Goal: Task Accomplishment & Management: Manage account settings

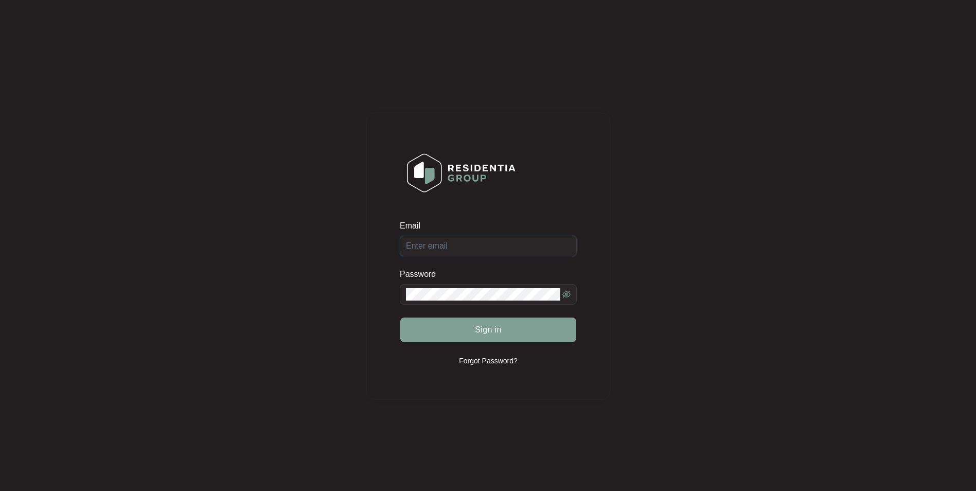
click at [531, 249] on input "Email" at bounding box center [488, 246] width 177 height 21
paste input "[EMAIL_ADDRESS][DOMAIN_NAME] MTSPnewmans1234!"
drag, startPoint x: 495, startPoint y: 243, endPoint x: 726, endPoint y: 268, distance: 232.9
click at [726, 268] on div "Email [EMAIL_ADDRESS][DOMAIN_NAME] MTSPnewmans1234! Please enter a valid email …" at bounding box center [488, 256] width 956 height 492
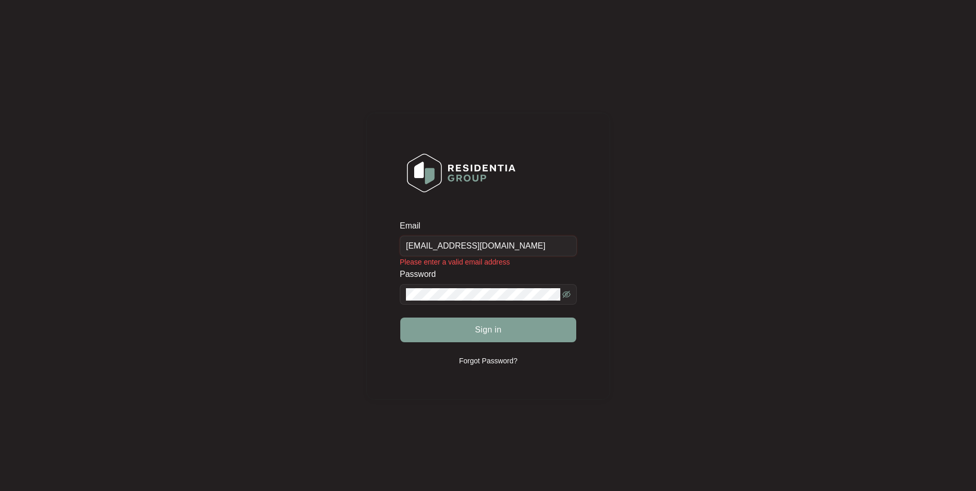
scroll to position [0, 0]
type input "[EMAIL_ADDRESS][DOMAIN_NAME]"
click at [569, 294] on icon "eye-invisible" at bounding box center [567, 294] width 8 height 8
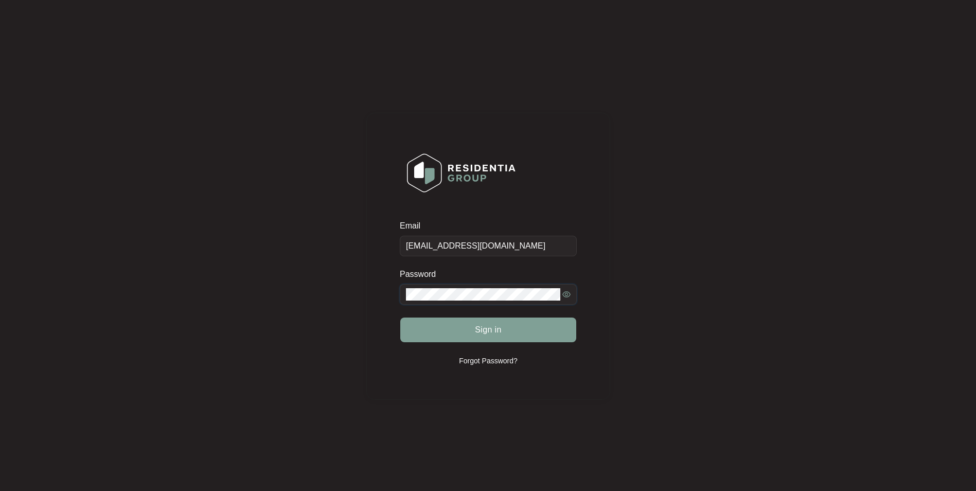
click at [319, 294] on div "Email [EMAIL_ADDRESS][DOMAIN_NAME] Password Sign in Forgot Password?" at bounding box center [488, 256] width 956 height 492
click at [496, 326] on span "Sign in" at bounding box center [488, 330] width 27 height 12
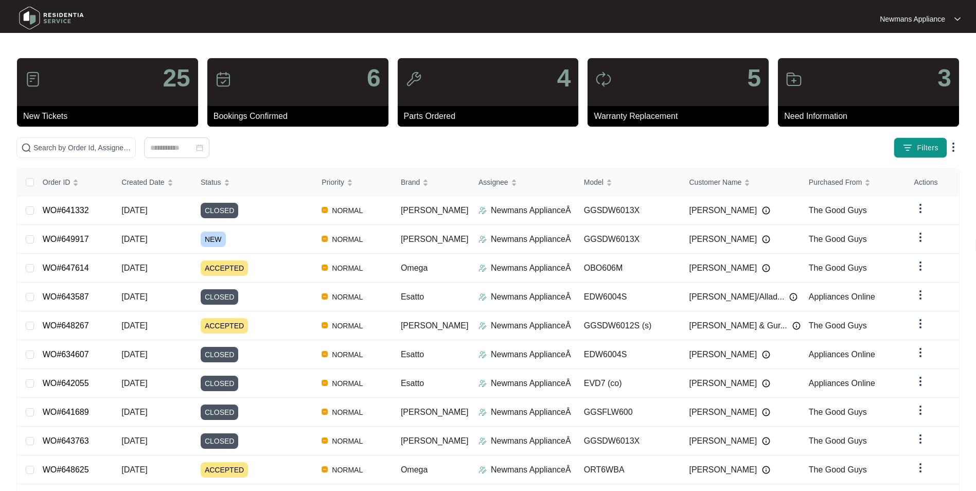
click at [713, 7] on div at bounding box center [488, 19] width 469 height 31
